Goal: Information Seeking & Learning: Compare options

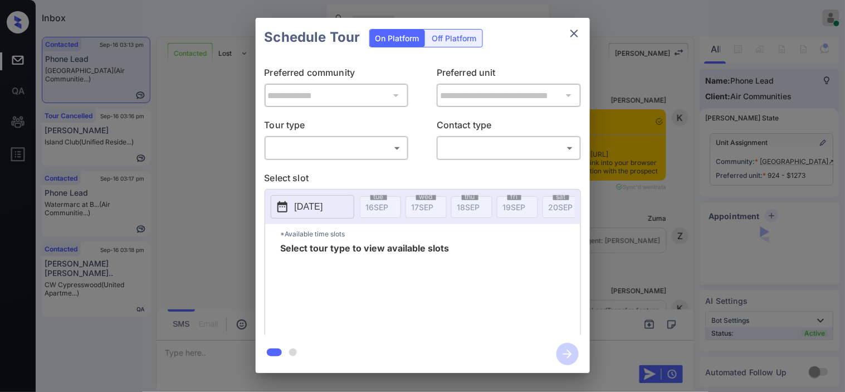
scroll to position [3269, 0]
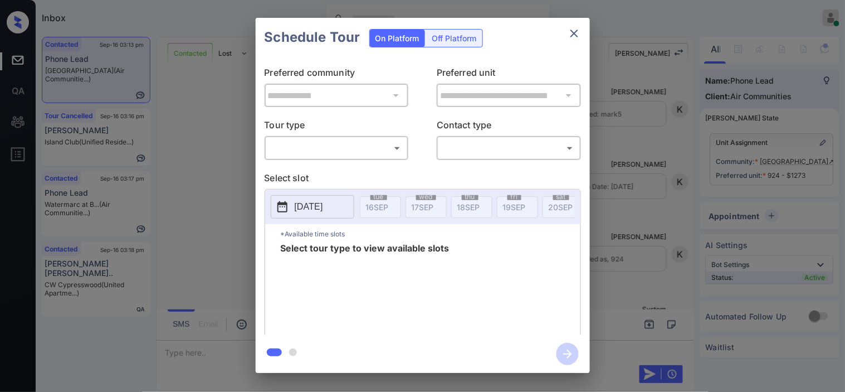
click at [572, 31] on icon "close" at bounding box center [574, 34] width 8 height 8
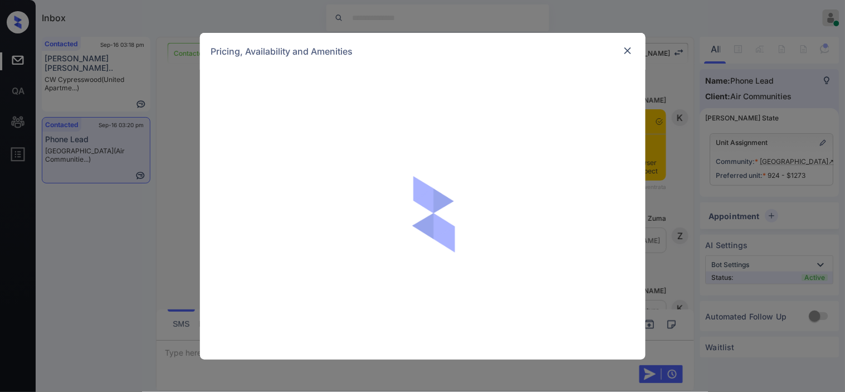
scroll to position [3781, 0]
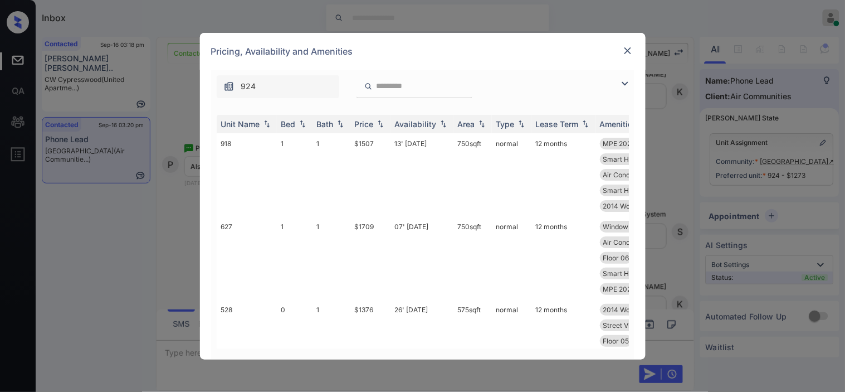
click at [628, 86] on img at bounding box center [624, 83] width 13 height 13
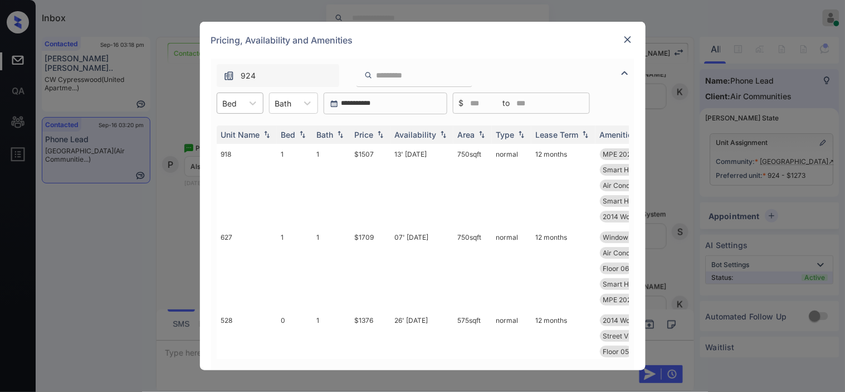
click at [242, 109] on div "Bed" at bounding box center [230, 103] width 26 height 16
click at [242, 131] on div "0" at bounding box center [240, 130] width 47 height 20
click at [375, 131] on img at bounding box center [380, 135] width 11 height 8
click at [375, 131] on img at bounding box center [380, 134] width 11 height 8
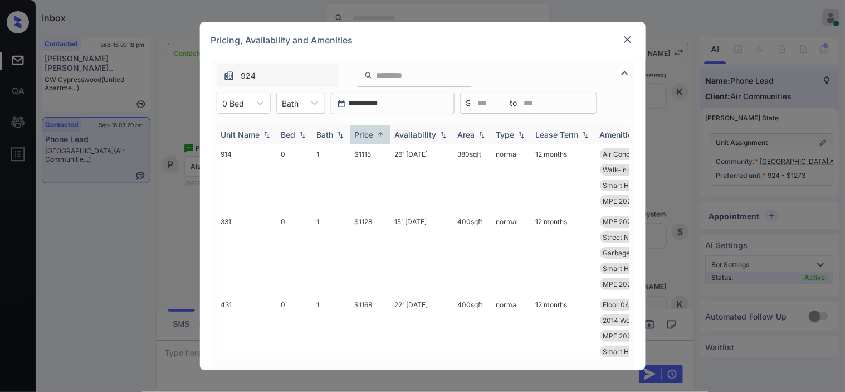
click at [375, 131] on img at bounding box center [380, 134] width 11 height 8
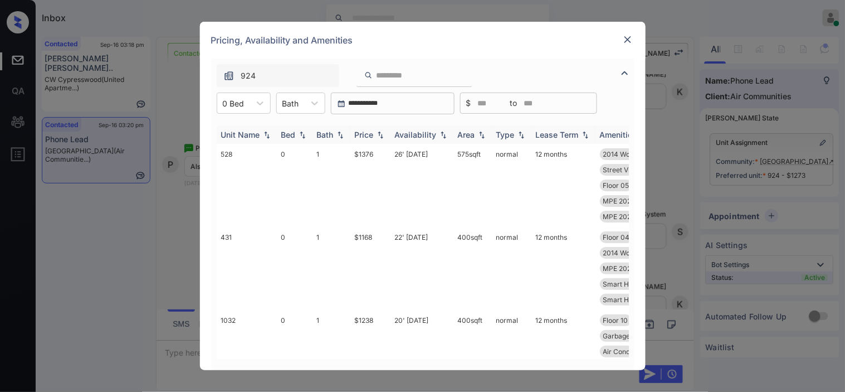
click at [375, 131] on img at bounding box center [380, 135] width 11 height 8
drag, startPoint x: 349, startPoint y: 237, endPoint x: 379, endPoint y: 246, distance: 31.8
click at [379, 246] on tr "813 0 1 $1298 30' May 25 440 sqft normal 12 months Garbage disposa... MPE 2024 …" at bounding box center [508, 268] width 582 height 83
copy tr "$1298"
drag, startPoint x: 147, startPoint y: 270, endPoint x: 665, endPoint y: 47, distance: 563.9
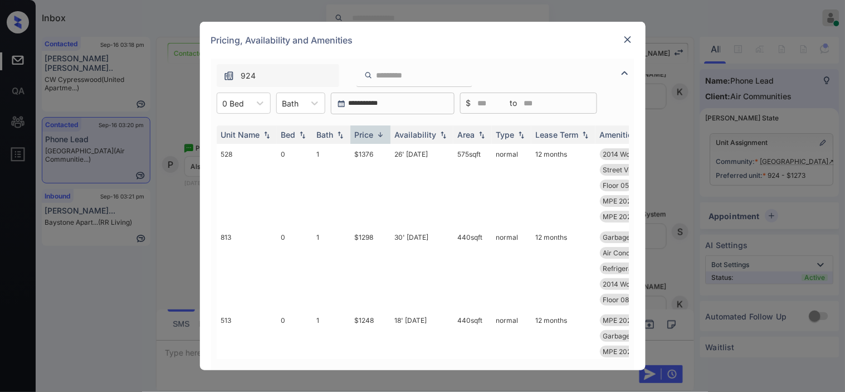
click at [147, 269] on div "**********" at bounding box center [422, 196] width 845 height 392
click at [633, 35] on img at bounding box center [627, 39] width 11 height 11
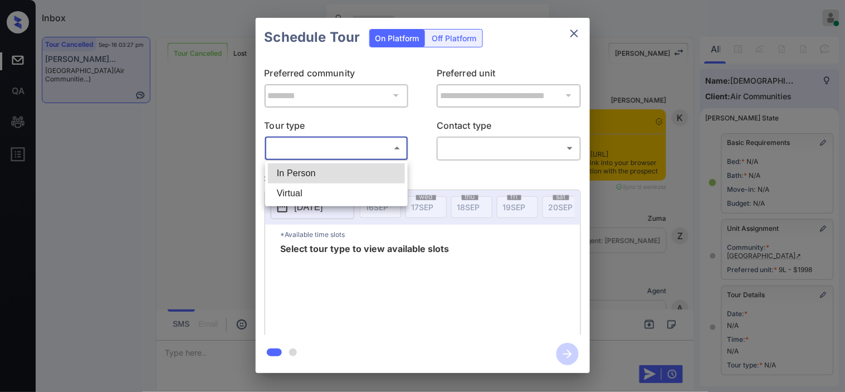
scroll to position [62, 0]
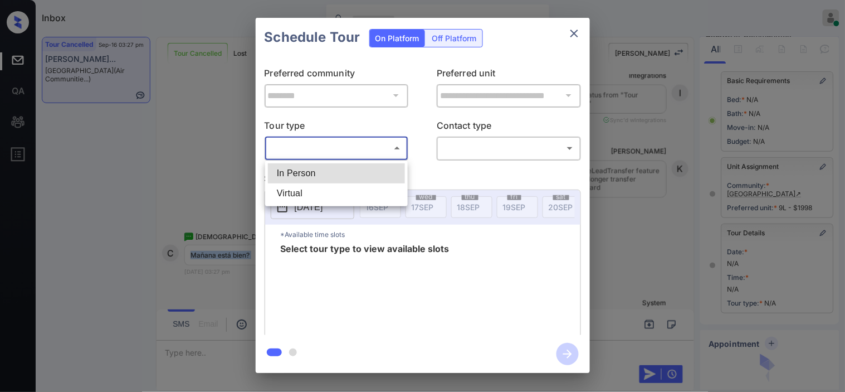
click at [345, 169] on li "In Person" at bounding box center [336, 173] width 137 height 20
type input "********"
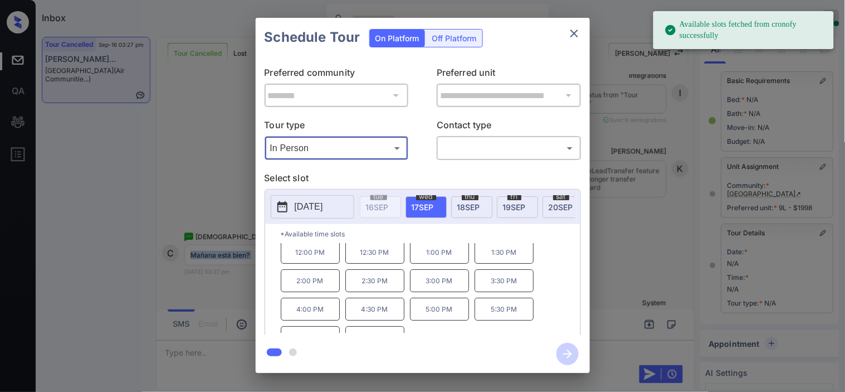
scroll to position [47, 0]
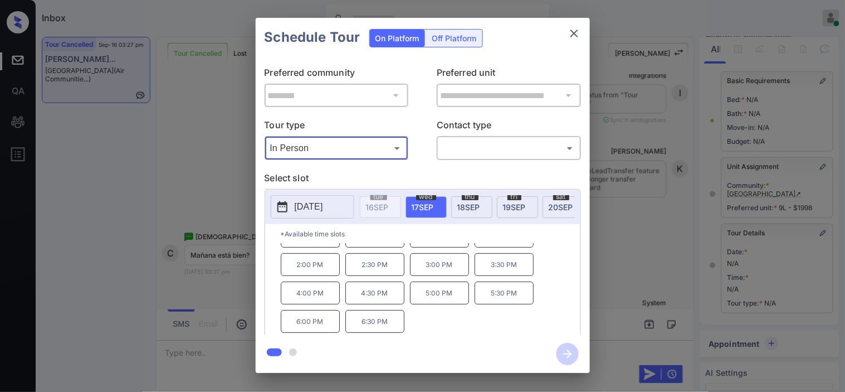
click at [143, 270] on div "**********" at bounding box center [422, 195] width 845 height 390
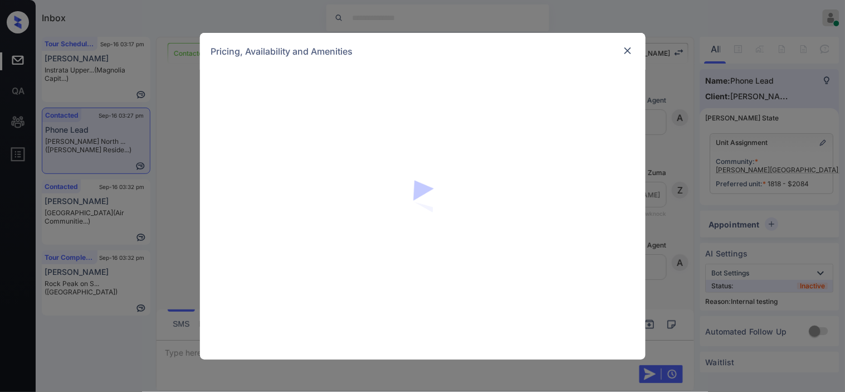
scroll to position [2572, 0]
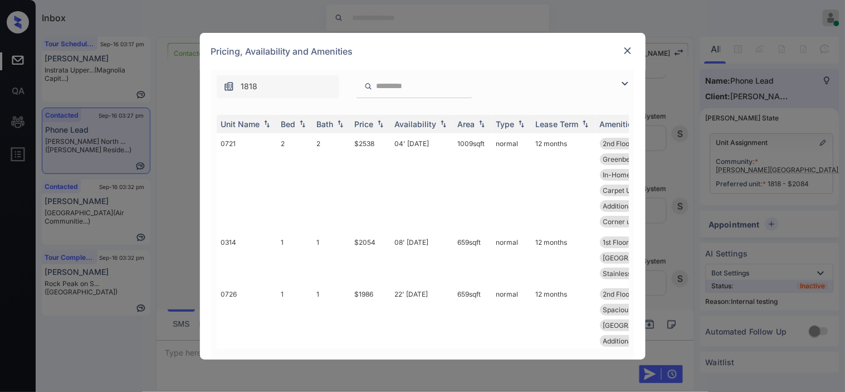
click at [627, 51] on img at bounding box center [627, 50] width 11 height 11
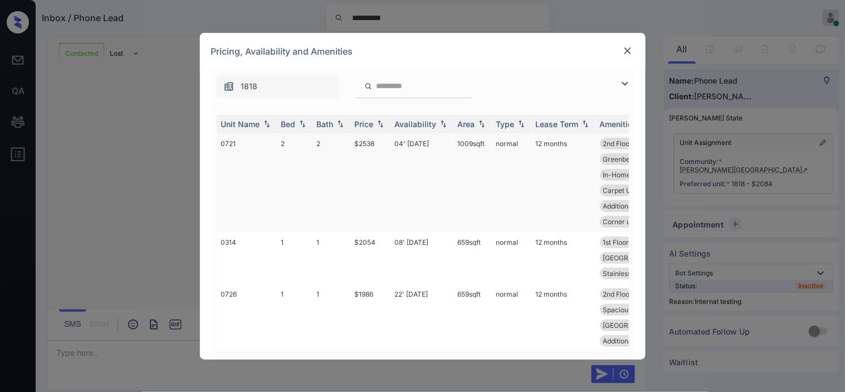
scroll to position [2386, 0]
click at [621, 82] on img at bounding box center [624, 83] width 13 height 13
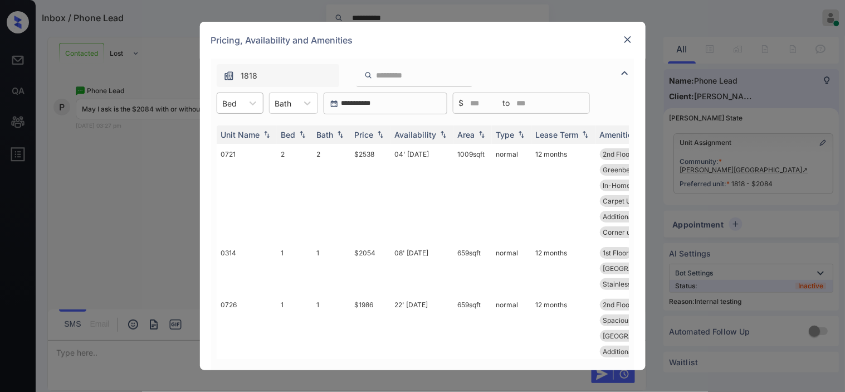
click at [232, 95] on div "Bed" at bounding box center [230, 103] width 26 height 16
click at [237, 132] on div "1" at bounding box center [240, 130] width 47 height 20
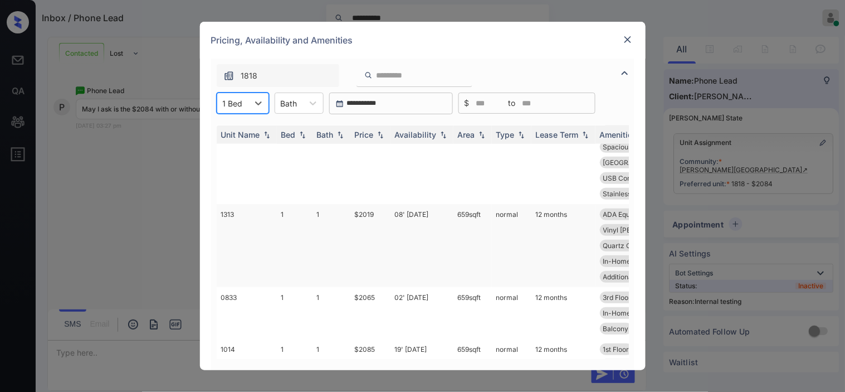
scroll to position [0, 0]
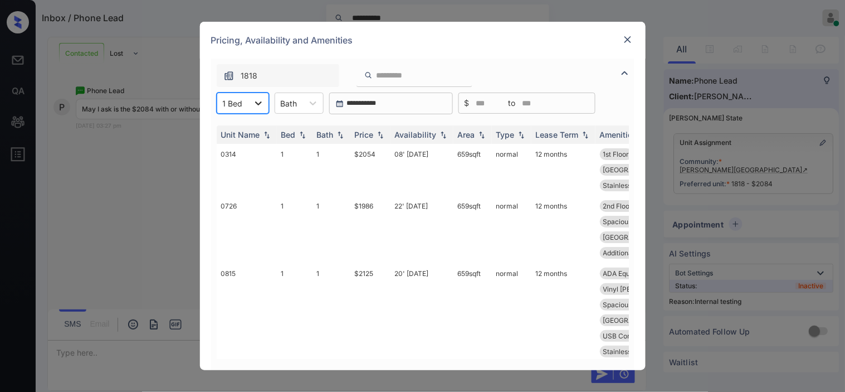
click at [256, 105] on icon at bounding box center [258, 102] width 11 height 11
click at [236, 149] on div "2" at bounding box center [243, 150] width 52 height 20
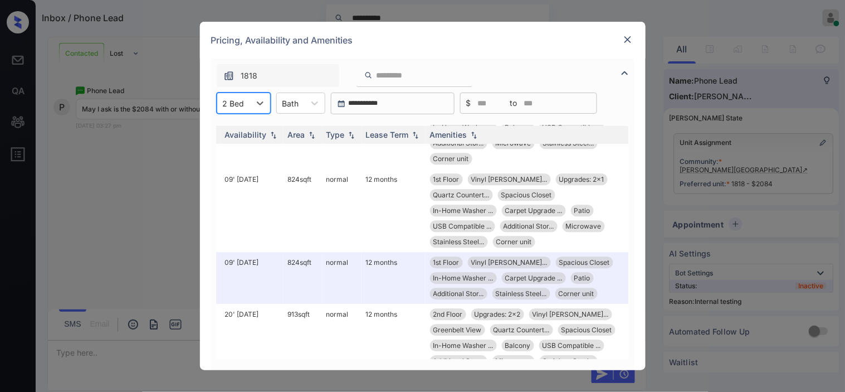
scroll to position [743, 179]
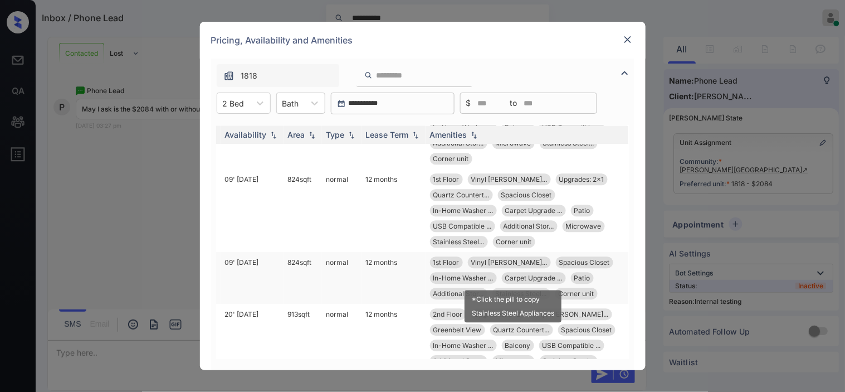
click at [531, 289] on span "Stainless Steel..." at bounding box center [521, 293] width 51 height 8
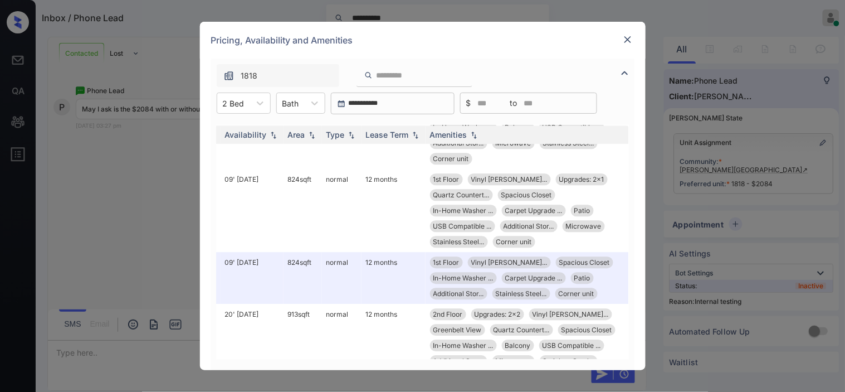
click at [631, 41] on img at bounding box center [627, 39] width 11 height 11
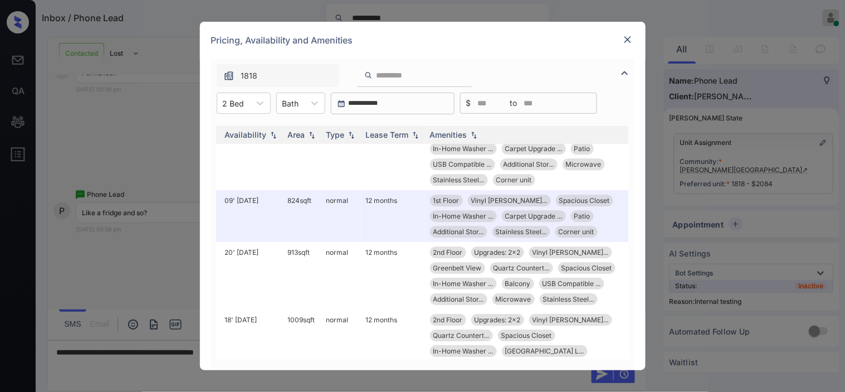
scroll to position [804, 179]
click at [152, 232] on div "**********" at bounding box center [422, 196] width 845 height 392
click at [624, 37] on img at bounding box center [627, 39] width 11 height 11
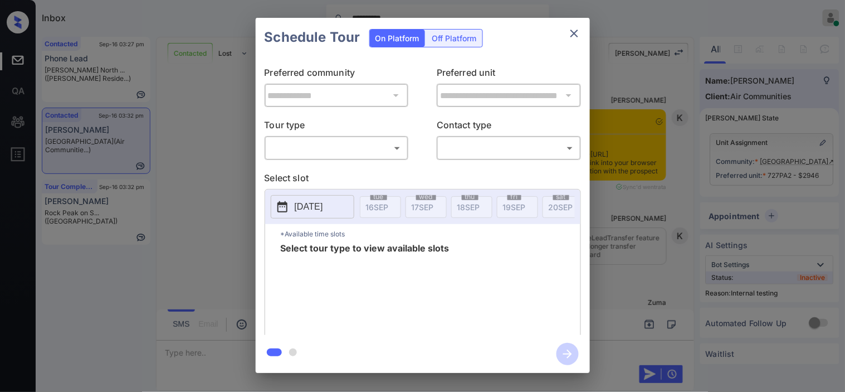
click at [389, 146] on body "**********" at bounding box center [422, 196] width 845 height 392
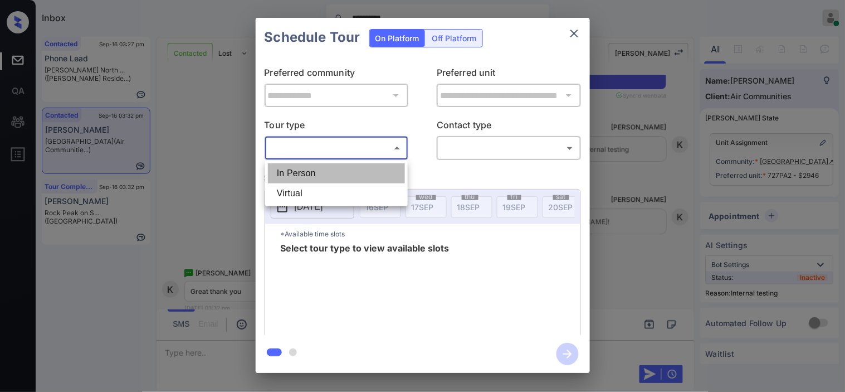
click at [378, 170] on li "In Person" at bounding box center [336, 173] width 137 height 20
type input "********"
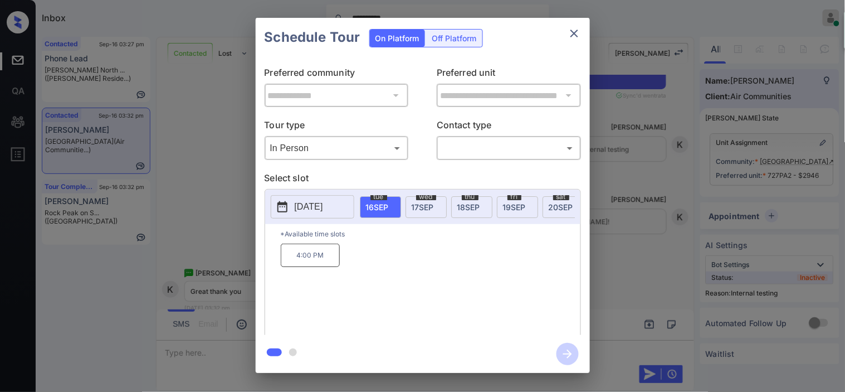
click at [209, 197] on div "**********" at bounding box center [422, 195] width 845 height 390
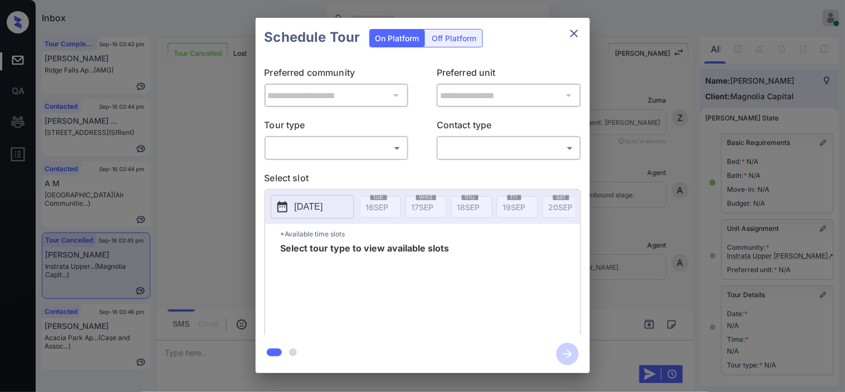
click at [348, 152] on body "Inbox [PERSON_NAME] Online Set yourself offline Set yourself on break Profile S…" at bounding box center [422, 196] width 845 height 392
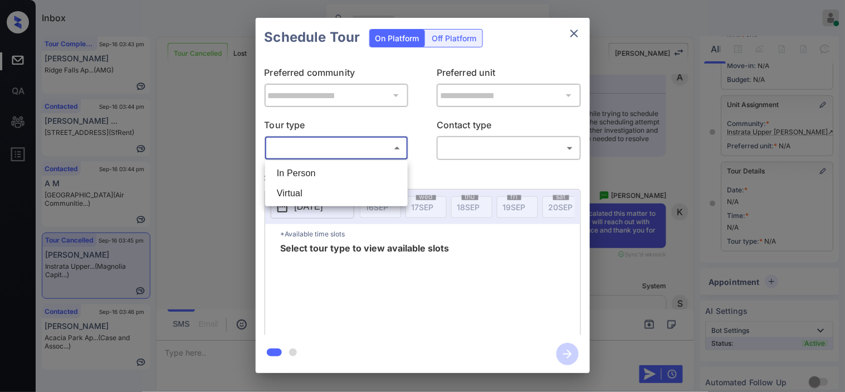
click at [224, 192] on div at bounding box center [422, 196] width 845 height 392
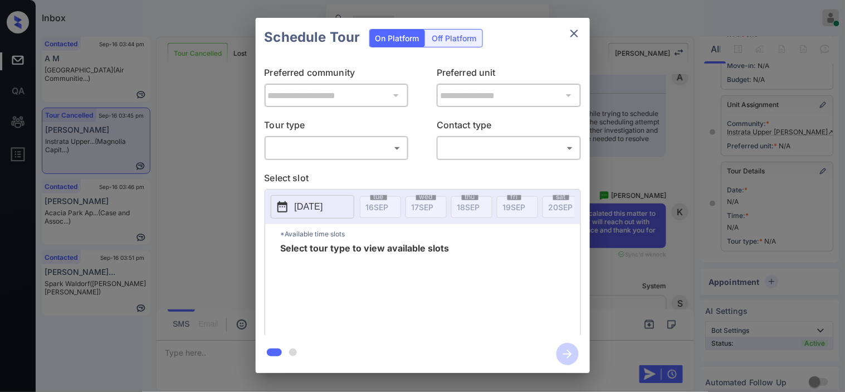
click at [227, 309] on div "**********" at bounding box center [422, 195] width 845 height 390
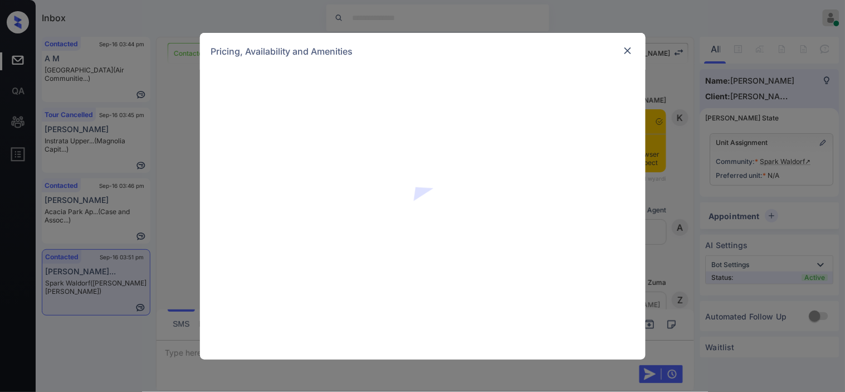
scroll to position [1286, 0]
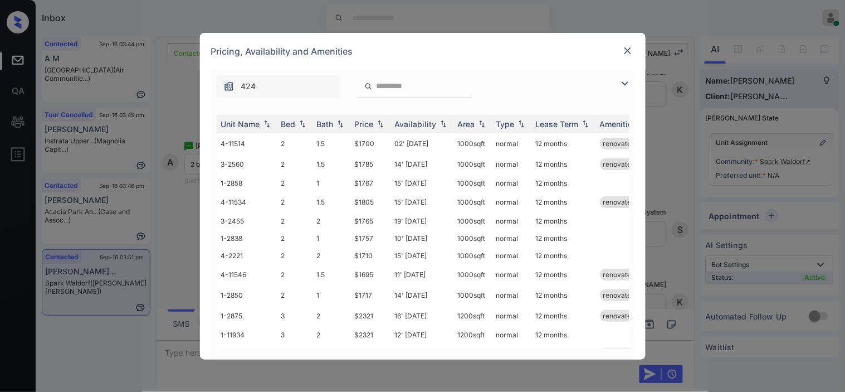
click at [624, 81] on img at bounding box center [624, 83] width 13 height 13
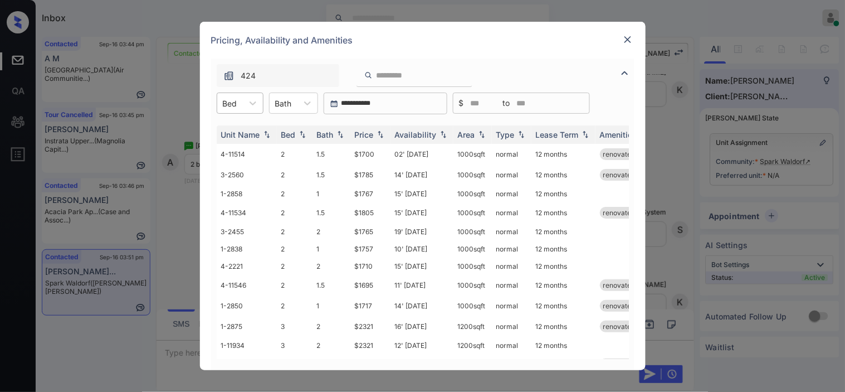
click at [233, 108] on div at bounding box center [230, 103] width 14 height 12
click at [243, 146] on div "3" at bounding box center [240, 150] width 47 height 20
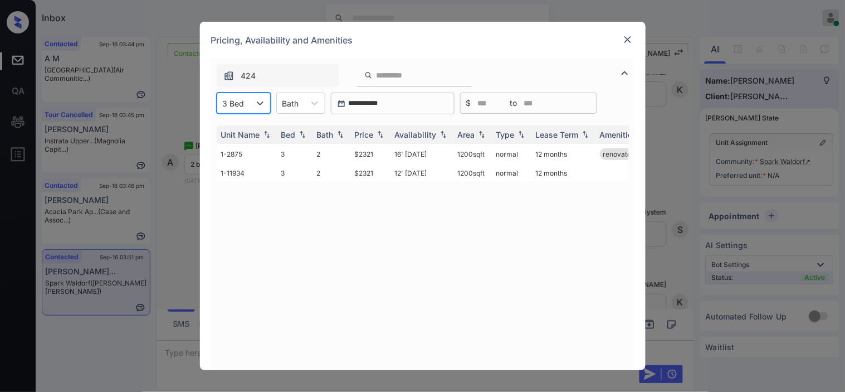
click at [244, 104] on div "3 Bed" at bounding box center [233, 103] width 33 height 16
click at [244, 129] on div "2" at bounding box center [244, 130] width 54 height 20
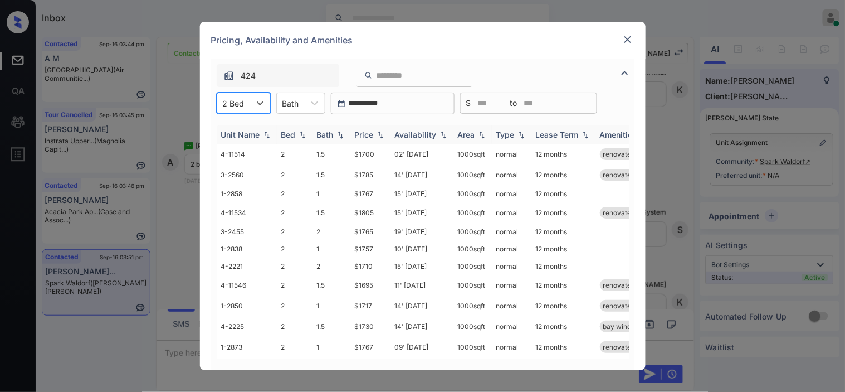
click at [376, 133] on img at bounding box center [380, 135] width 11 height 8
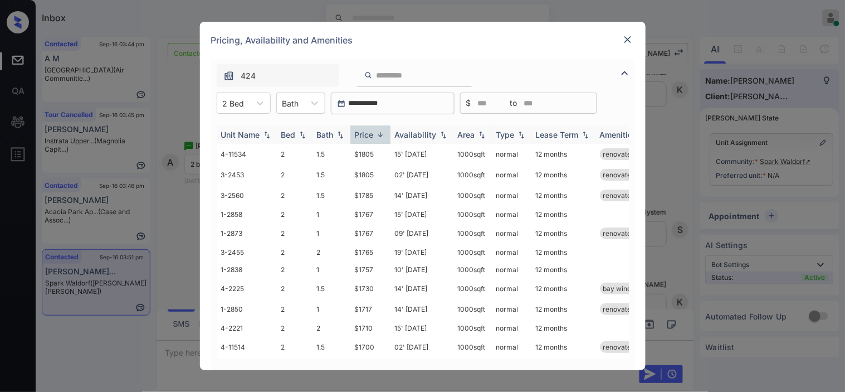
click at [376, 133] on img at bounding box center [380, 134] width 11 height 8
drag, startPoint x: 350, startPoint y: 153, endPoint x: 384, endPoint y: 153, distance: 34.5
click at [384, 153] on td "$1695" at bounding box center [370, 154] width 40 height 21
copy td "$1695"
click at [367, 148] on td "$1695" at bounding box center [370, 154] width 40 height 21
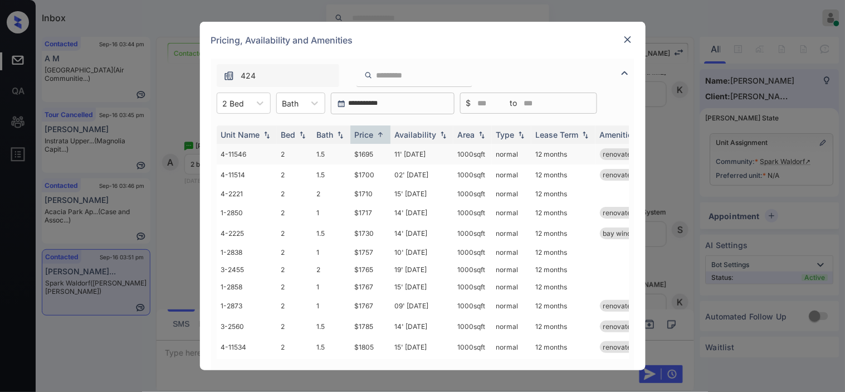
click at [367, 148] on td "$1695" at bounding box center [370, 154] width 40 height 21
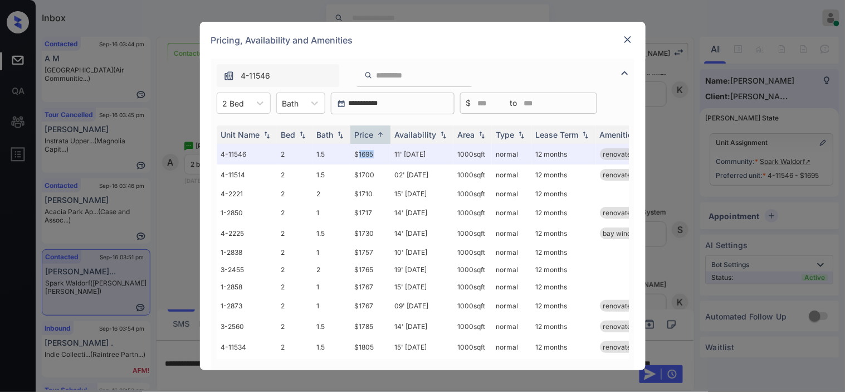
click at [626, 36] on img at bounding box center [627, 39] width 11 height 11
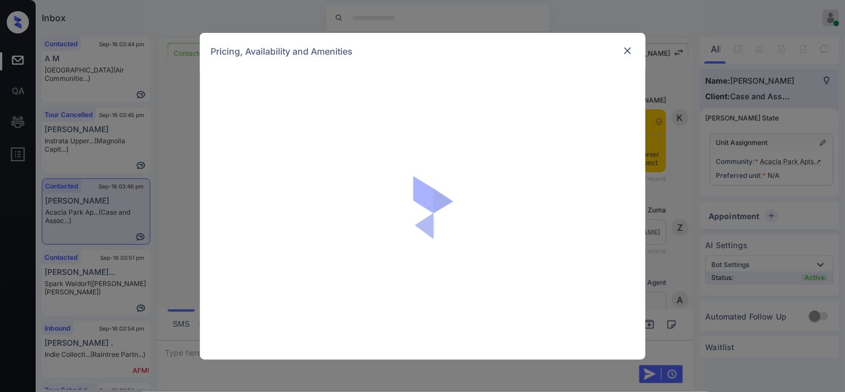
scroll to position [2057, 0]
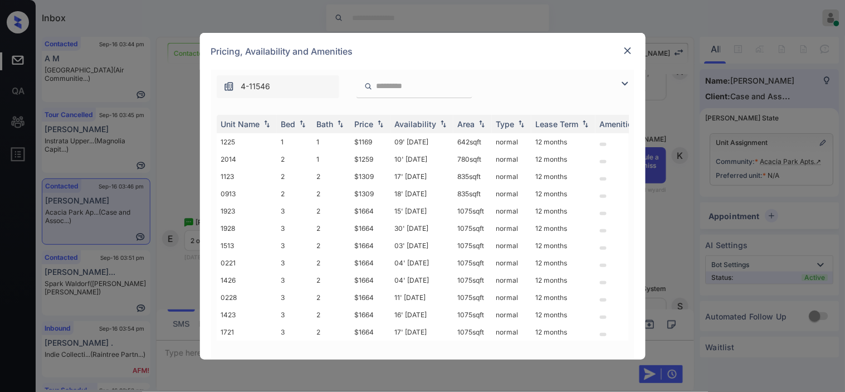
click at [622, 84] on img at bounding box center [624, 83] width 13 height 13
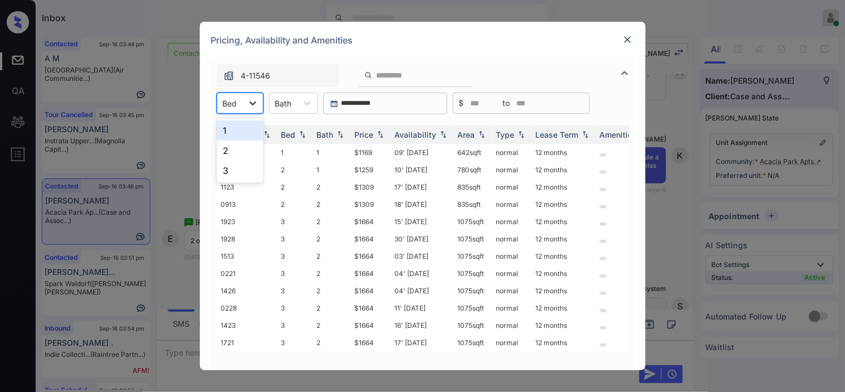
click at [243, 109] on div at bounding box center [253, 103] width 20 height 20
click at [232, 152] on div "2" at bounding box center [240, 150] width 47 height 20
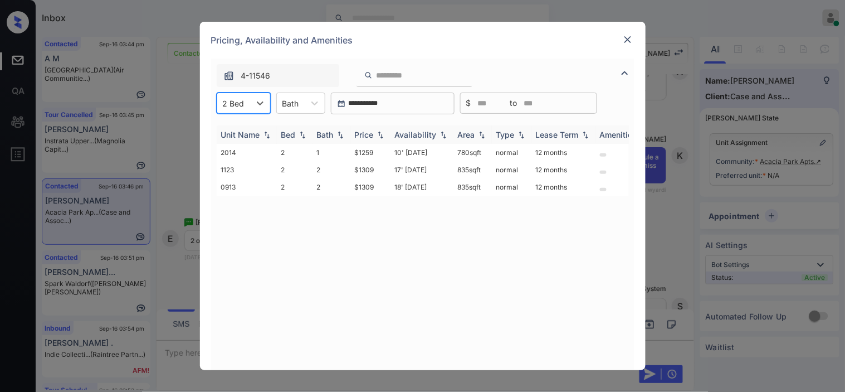
click at [376, 134] on img at bounding box center [380, 135] width 11 height 8
click at [376, 134] on img at bounding box center [380, 134] width 11 height 8
click at [248, 114] on div "2 Bed" at bounding box center [244, 102] width 54 height 21
click at [252, 163] on div "3" at bounding box center [244, 170] width 54 height 20
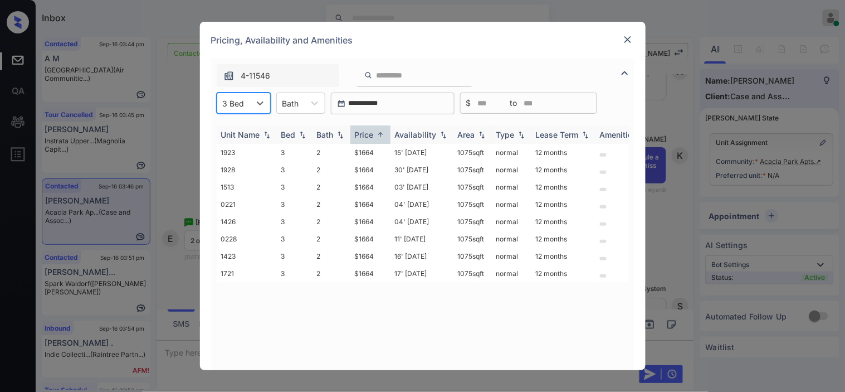
click at [384, 130] on img at bounding box center [380, 134] width 11 height 8
click at [384, 131] on img at bounding box center [380, 135] width 11 height 8
drag, startPoint x: 354, startPoint y: 153, endPoint x: 394, endPoint y: 153, distance: 40.1
click at [394, 153] on tr "1923 3 2 $1664 15' [DATE] sqft normal 12 months" at bounding box center [508, 152] width 582 height 17
copy td "$1664"
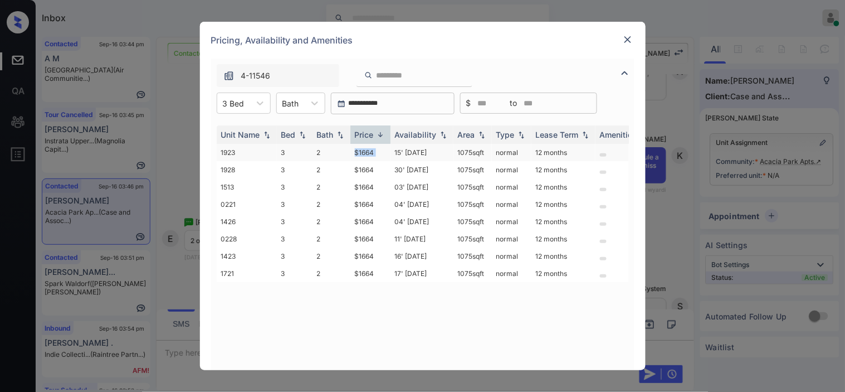
click at [370, 152] on td "$1664" at bounding box center [370, 152] width 40 height 17
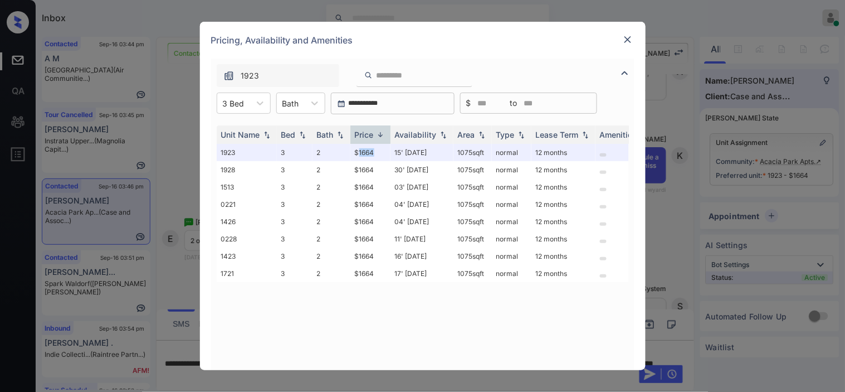
click at [628, 42] on img at bounding box center [627, 39] width 11 height 11
